Goal: Information Seeking & Learning: Find specific fact

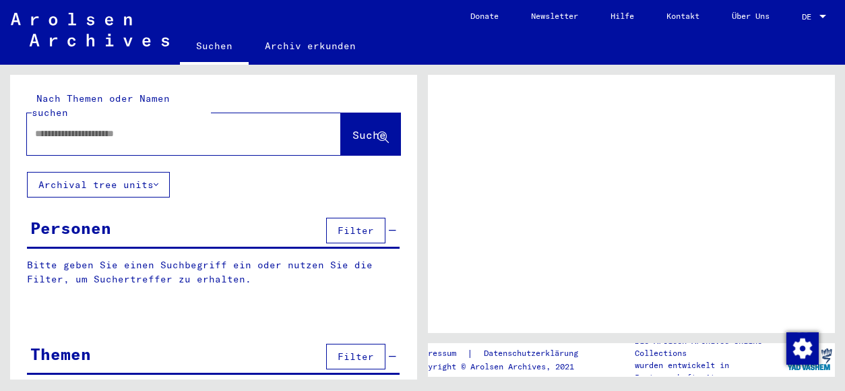
click at [175, 127] on input "text" at bounding box center [172, 134] width 274 height 14
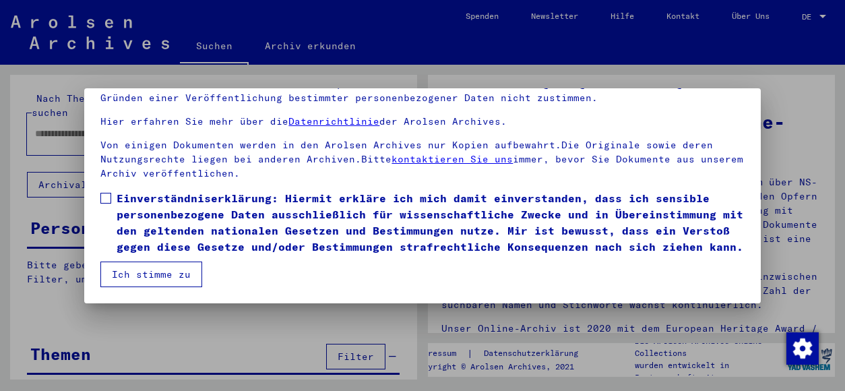
scroll to position [113, 0]
click at [182, 276] on button "Ich stimme zu" at bounding box center [151, 275] width 102 height 26
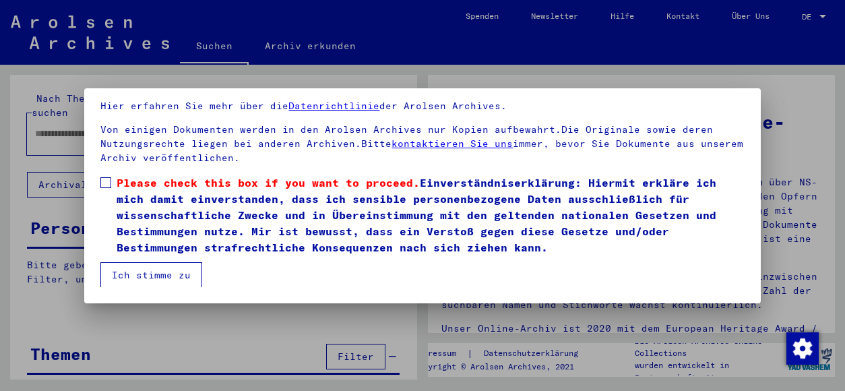
click at [112, 179] on label "Please check this box if you want to proceed. Einverständniserklärung: Hiermit …" at bounding box center [422, 215] width 644 height 81
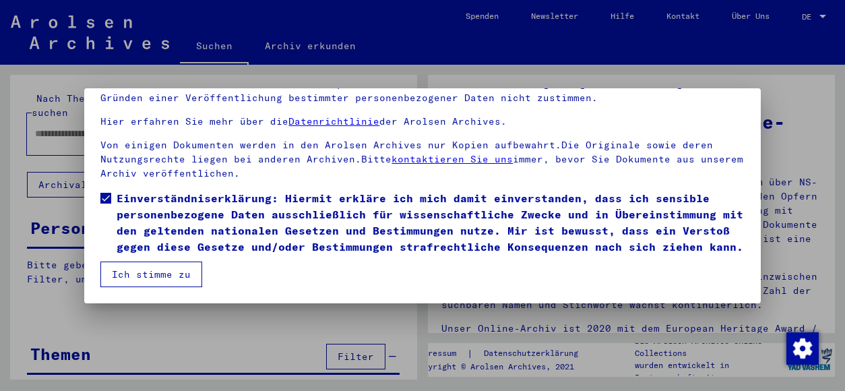
click at [150, 273] on button "Ich stimme zu" at bounding box center [151, 275] width 102 height 26
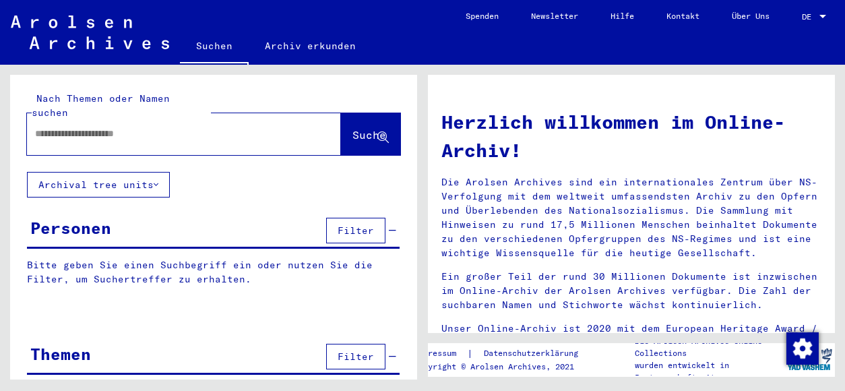
click at [123, 127] on input "text" at bounding box center [168, 134] width 266 height 14
type input "*******"
click at [341, 131] on button "Suche" at bounding box center [370, 134] width 59 height 42
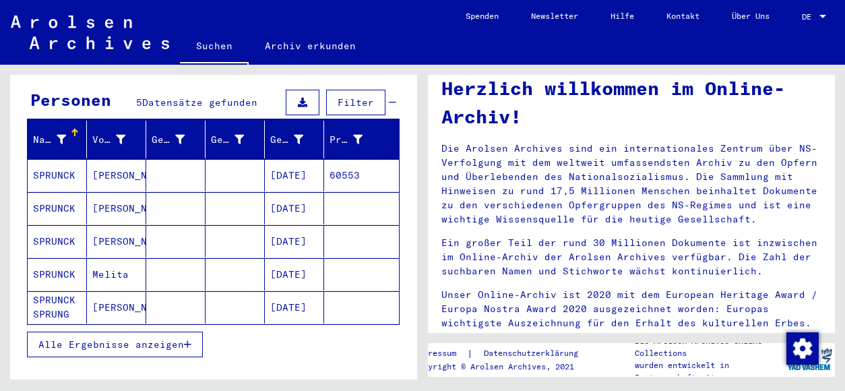
scroll to position [129, 0]
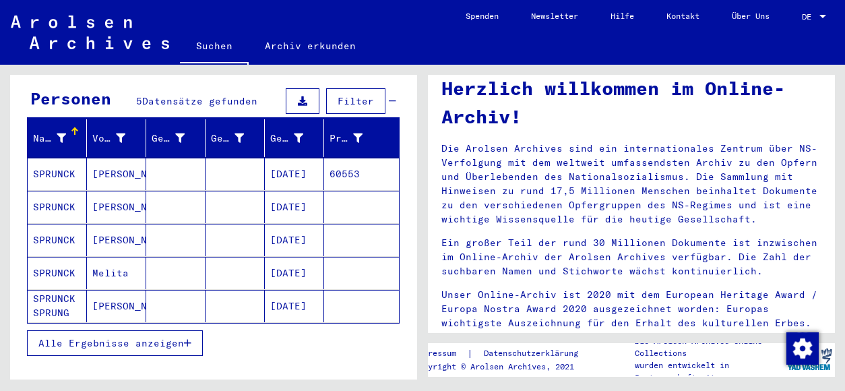
click at [56, 290] on mat-cell "SPRUNCK SPRUNG" at bounding box center [57, 306] width 59 height 32
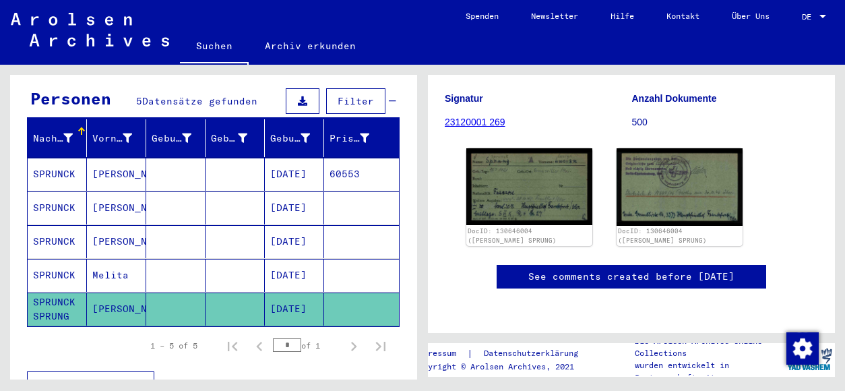
scroll to position [505, 0]
